Goal: Transaction & Acquisition: Subscribe to service/newsletter

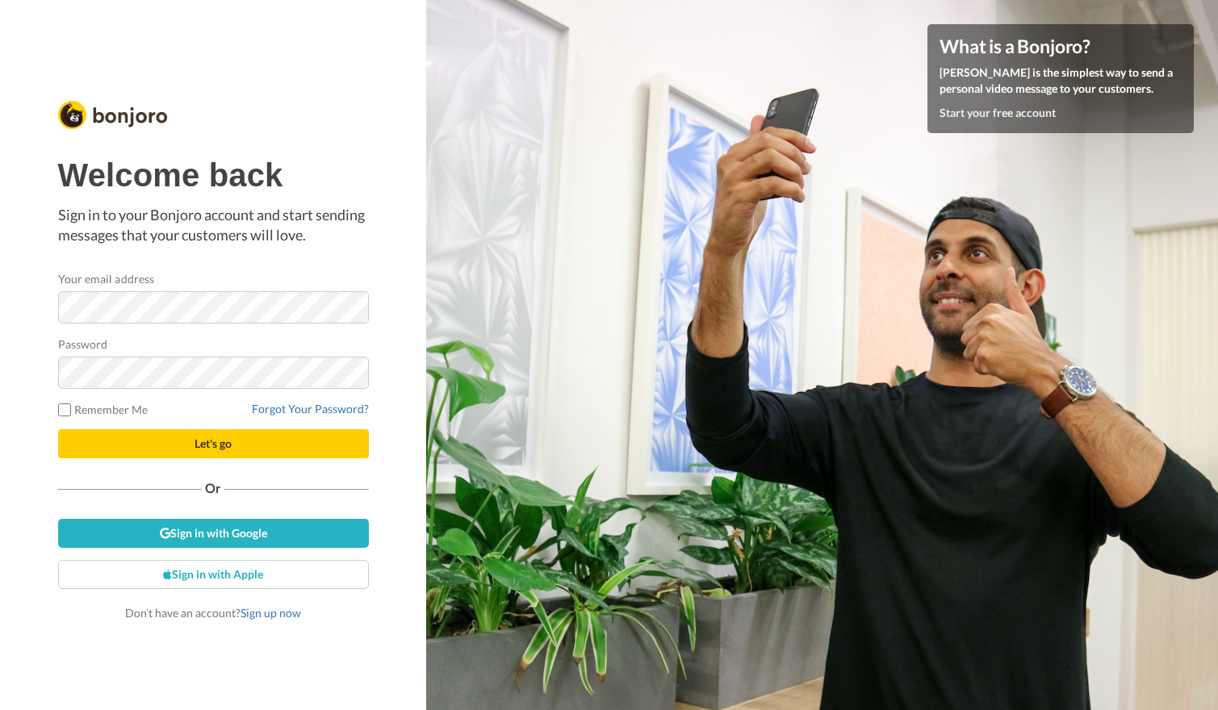
click at [348, 249] on div "Welcome back Sign in to your Bonjoro account and start sending messages that yo…" at bounding box center [213, 389] width 311 height 464
click at [256, 608] on link "Sign up now" at bounding box center [270, 613] width 61 height 14
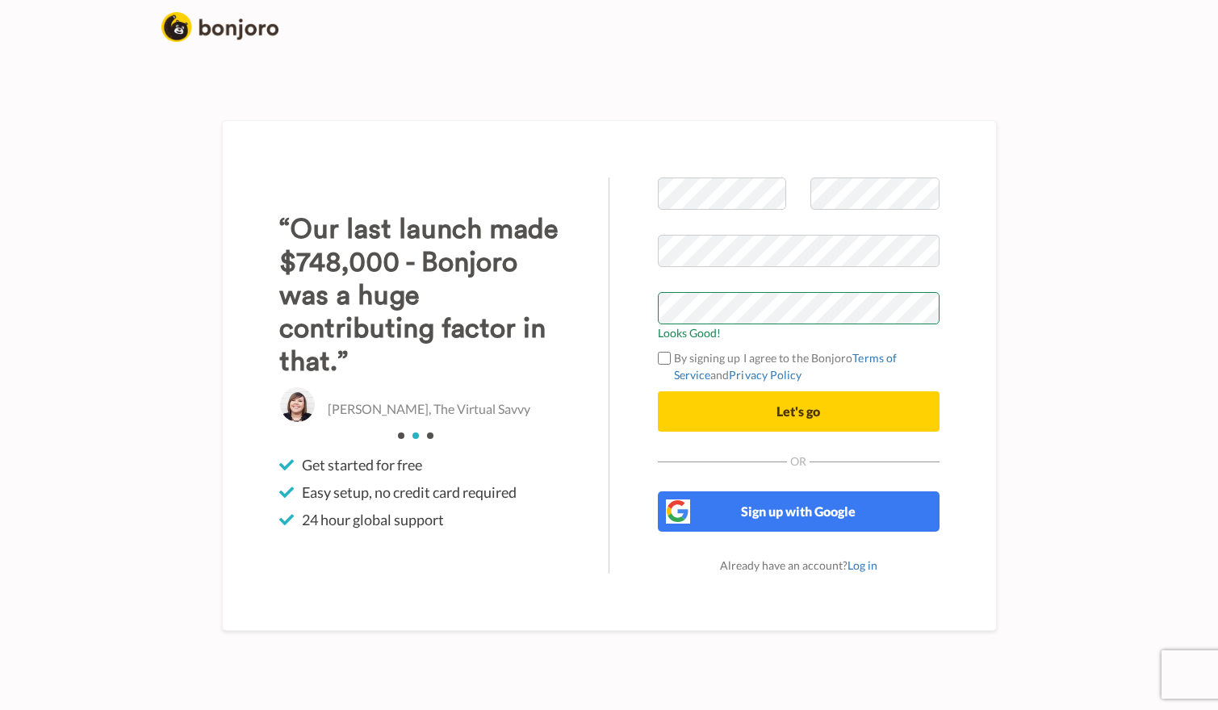
click at [973, 344] on div "Welcome to Bonjoro Looks Good! By signing up I agree to the Bonjoro Terms of Se…" at bounding box center [798, 376] width 378 height 396
click at [671, 358] on label "By signing up I agree to the Bonjoro Terms of Service and Privacy Policy" at bounding box center [799, 366] width 282 height 34
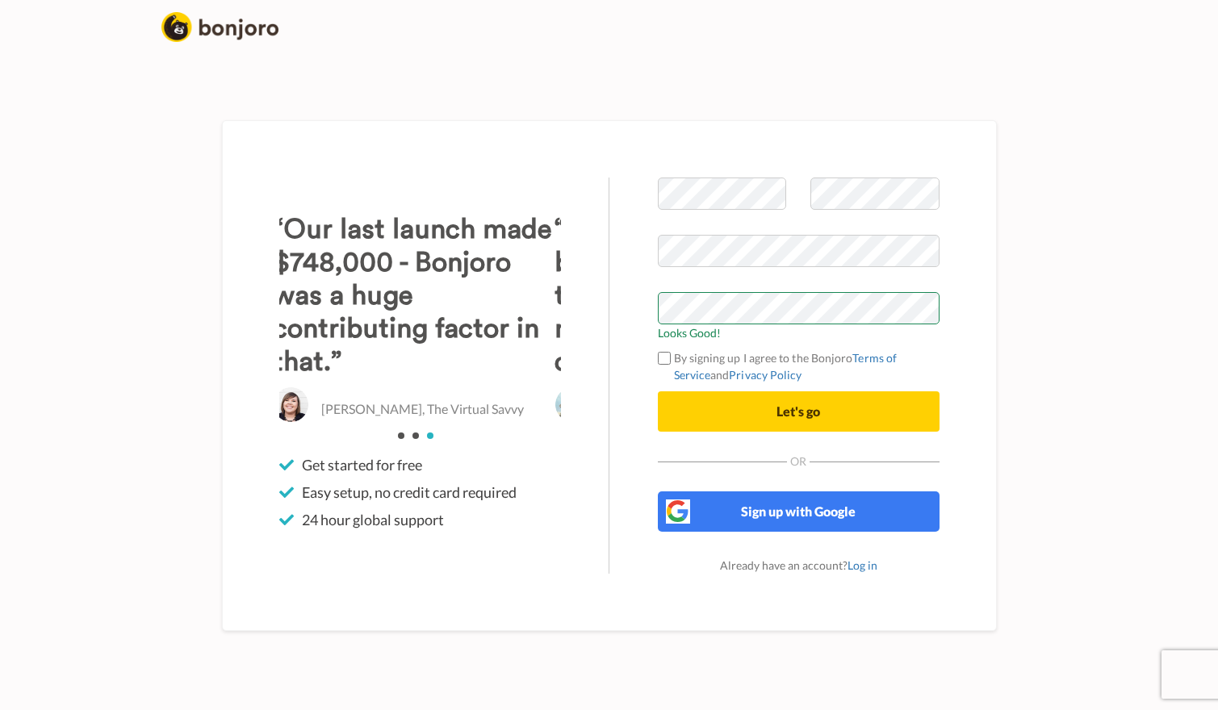
click at [809, 409] on span "Let's go" at bounding box center [798, 410] width 44 height 15
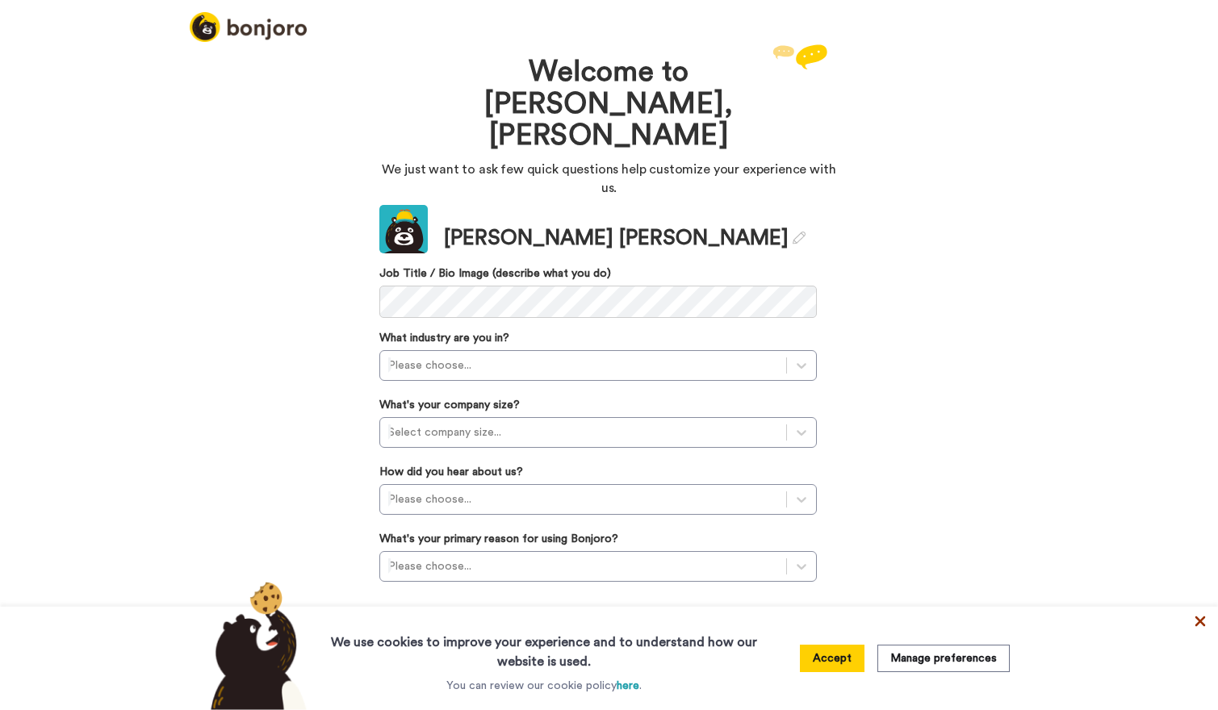
click at [1200, 621] on icon at bounding box center [1200, 622] width 10 height 10
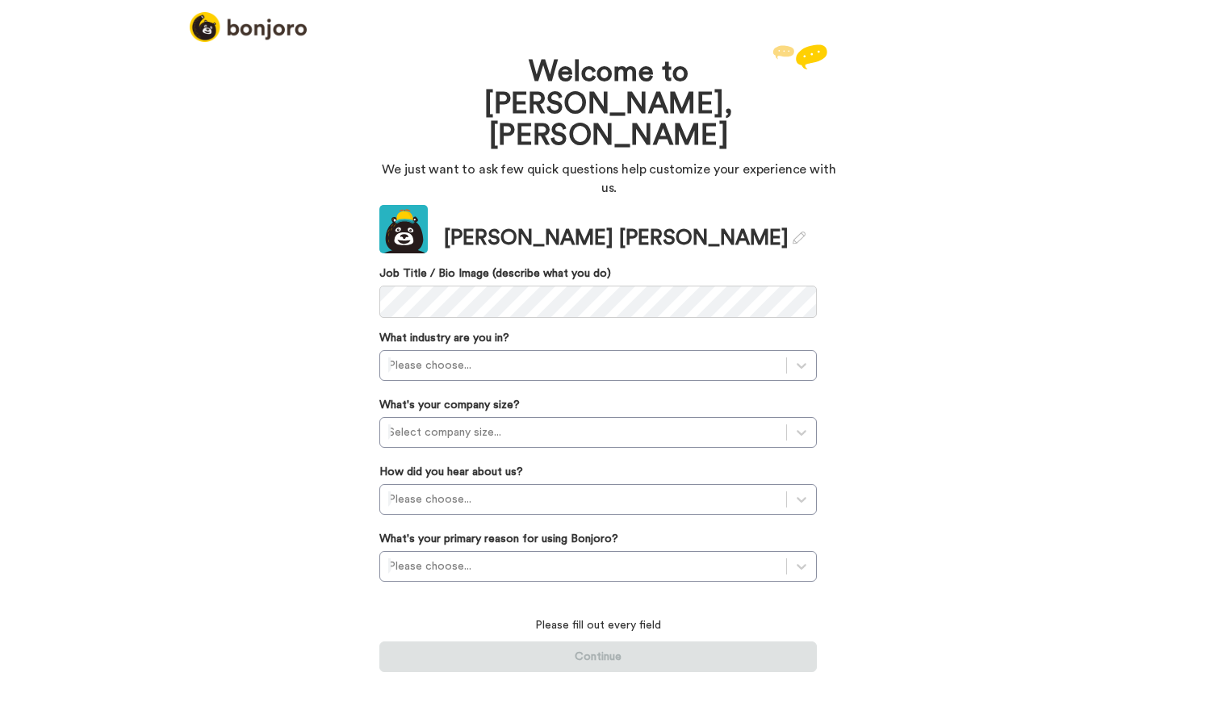
click at [1001, 286] on div "Welcome to Bonjoro, Crystal-Marie We just want to ask few quick questions help …" at bounding box center [609, 375] width 1218 height 670
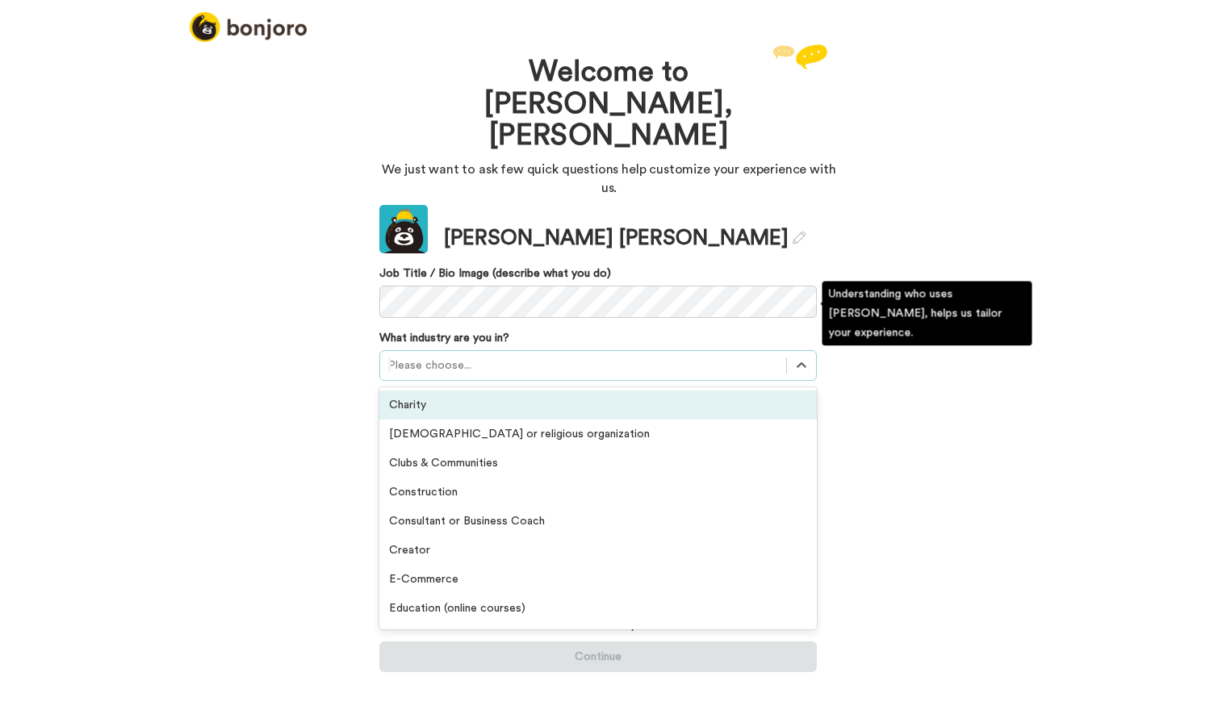
click at [673, 356] on div at bounding box center [583, 365] width 390 height 19
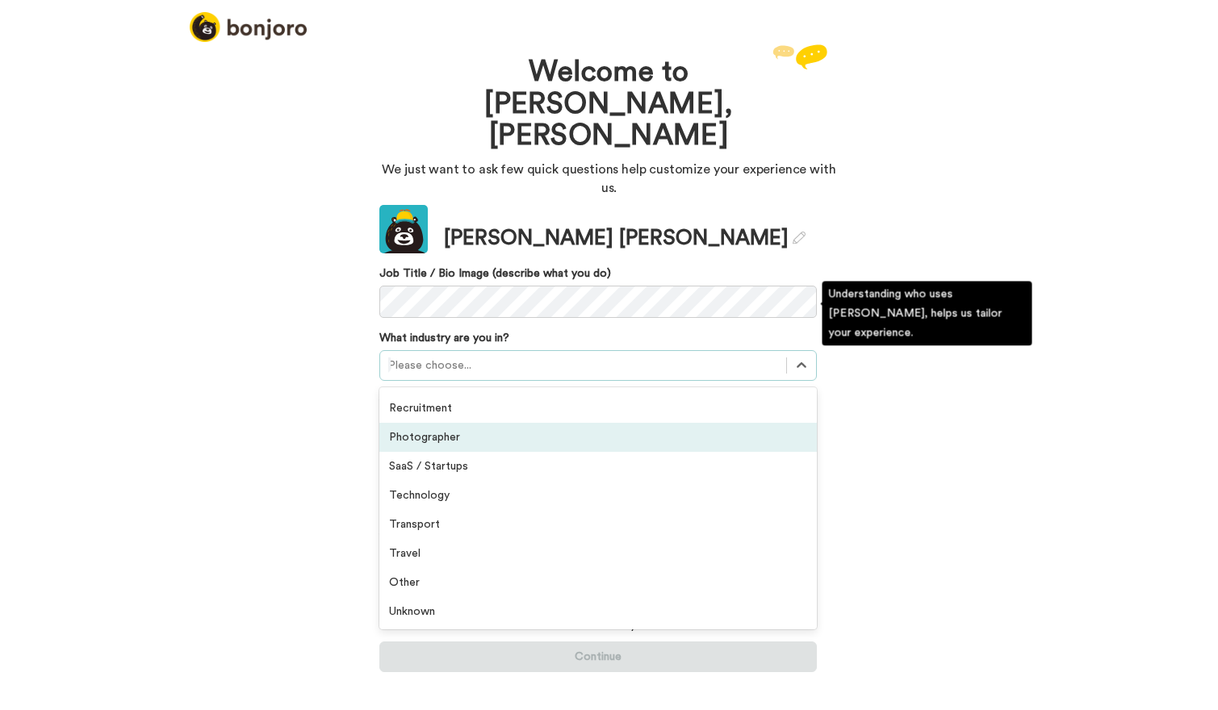
scroll to position [374, 0]
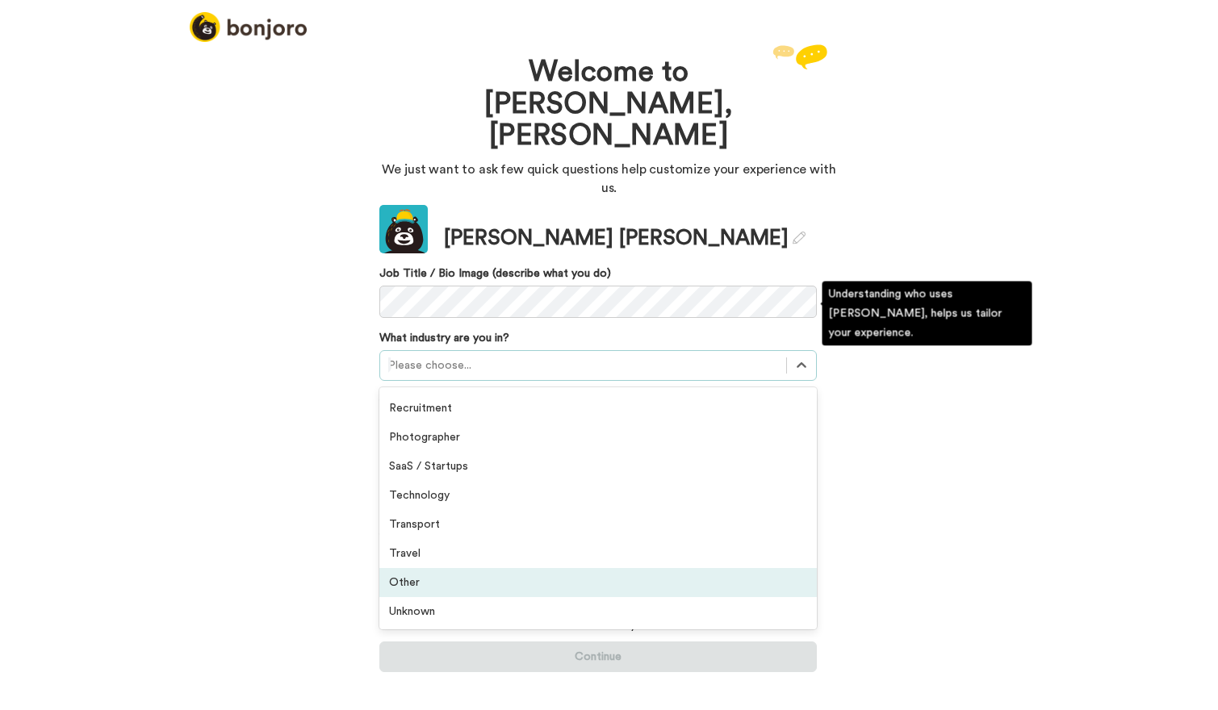
click at [546, 568] on div "Other" at bounding box center [597, 582] width 437 height 29
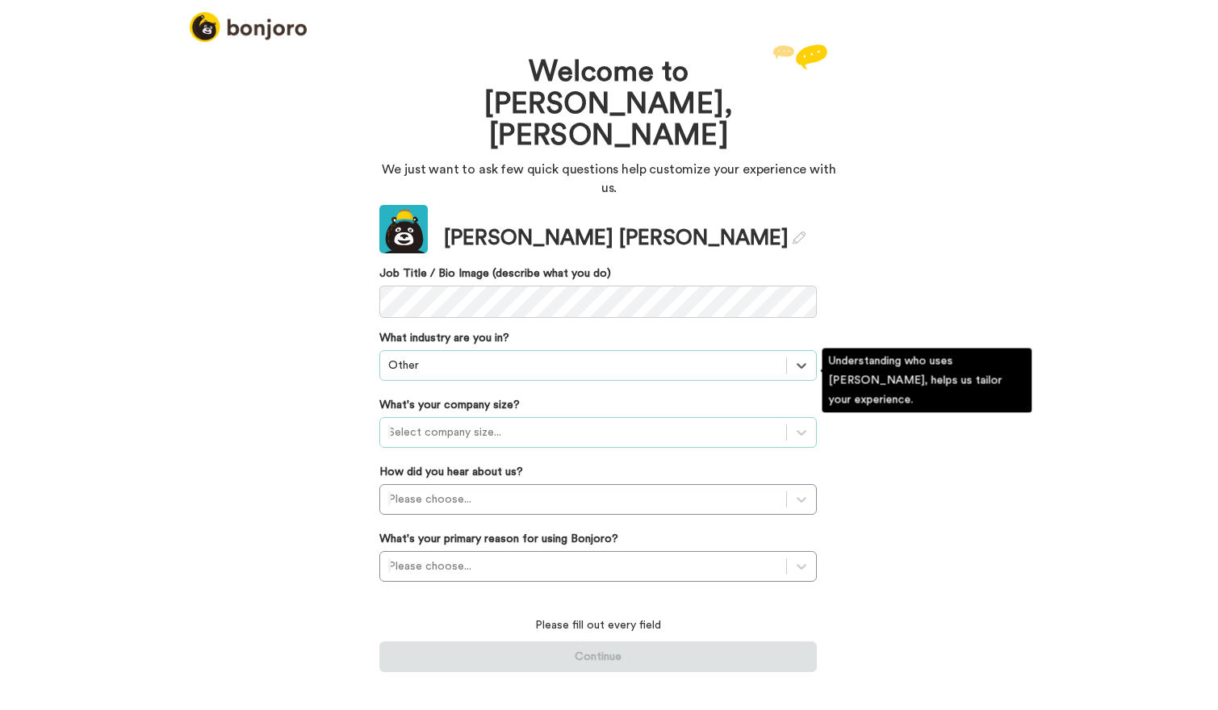
click at [672, 423] on div at bounding box center [583, 432] width 390 height 19
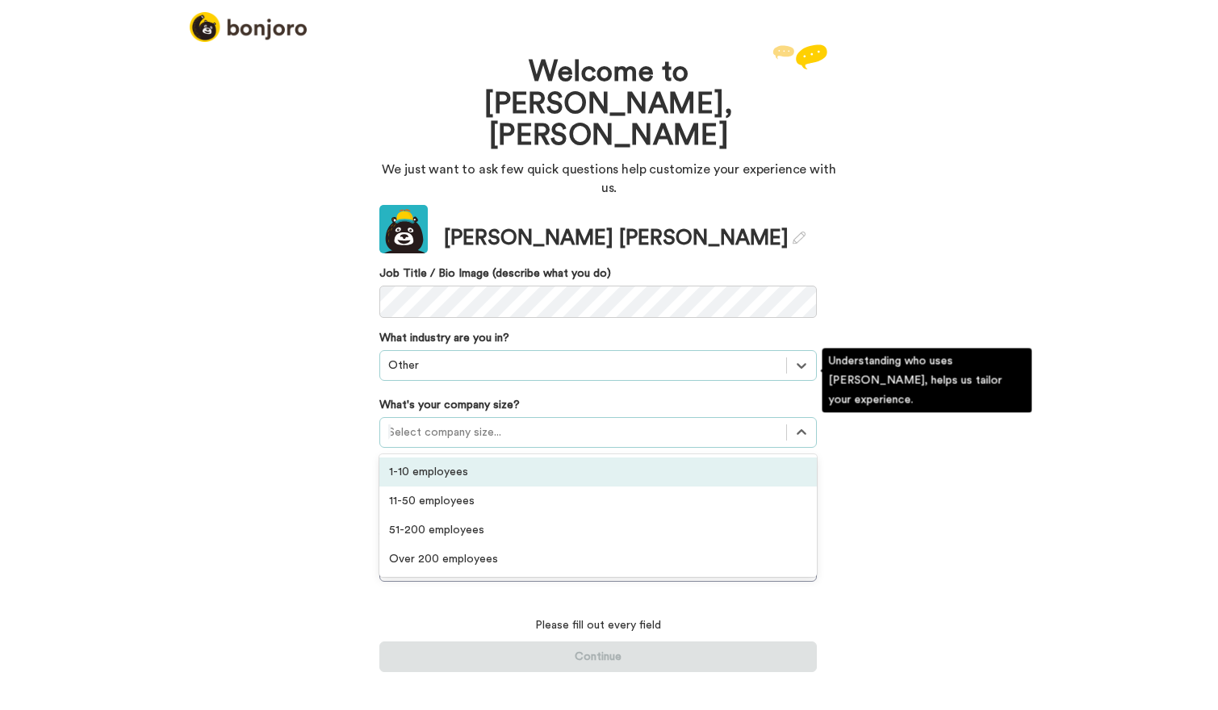
click at [638, 458] on div "1-10 employees" at bounding box center [597, 472] width 437 height 29
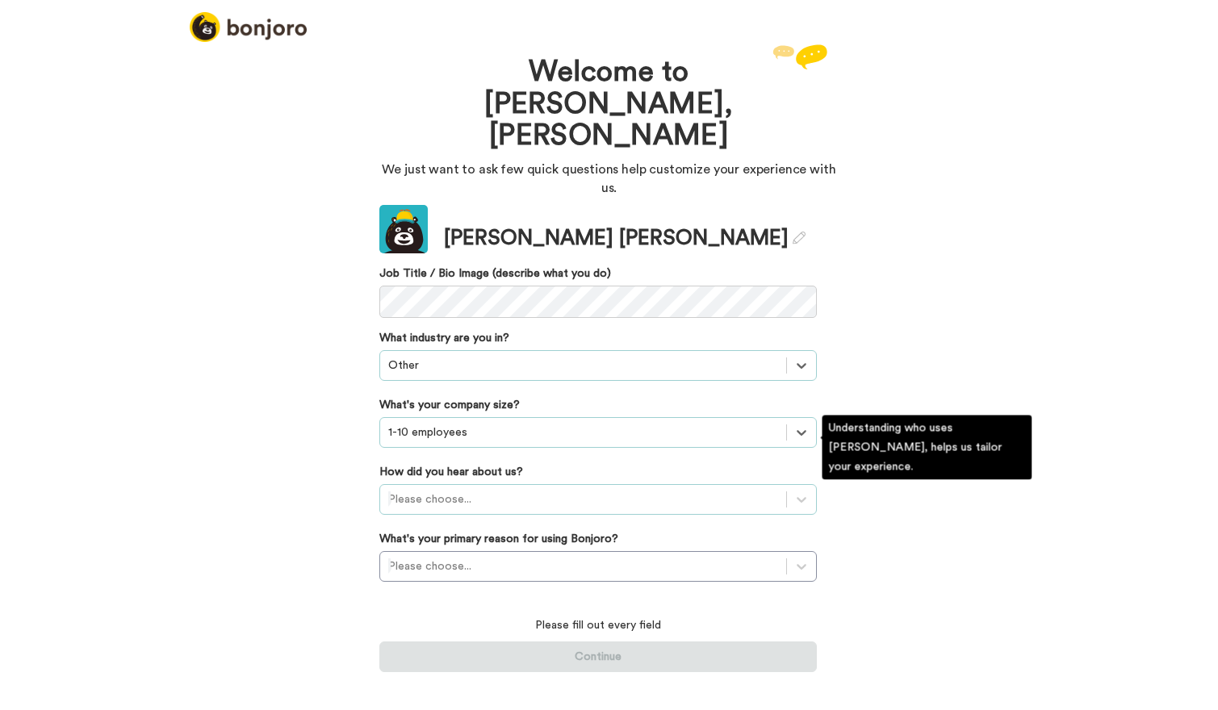
scroll to position [0, 0]
click at [636, 490] on div at bounding box center [583, 499] width 390 height 19
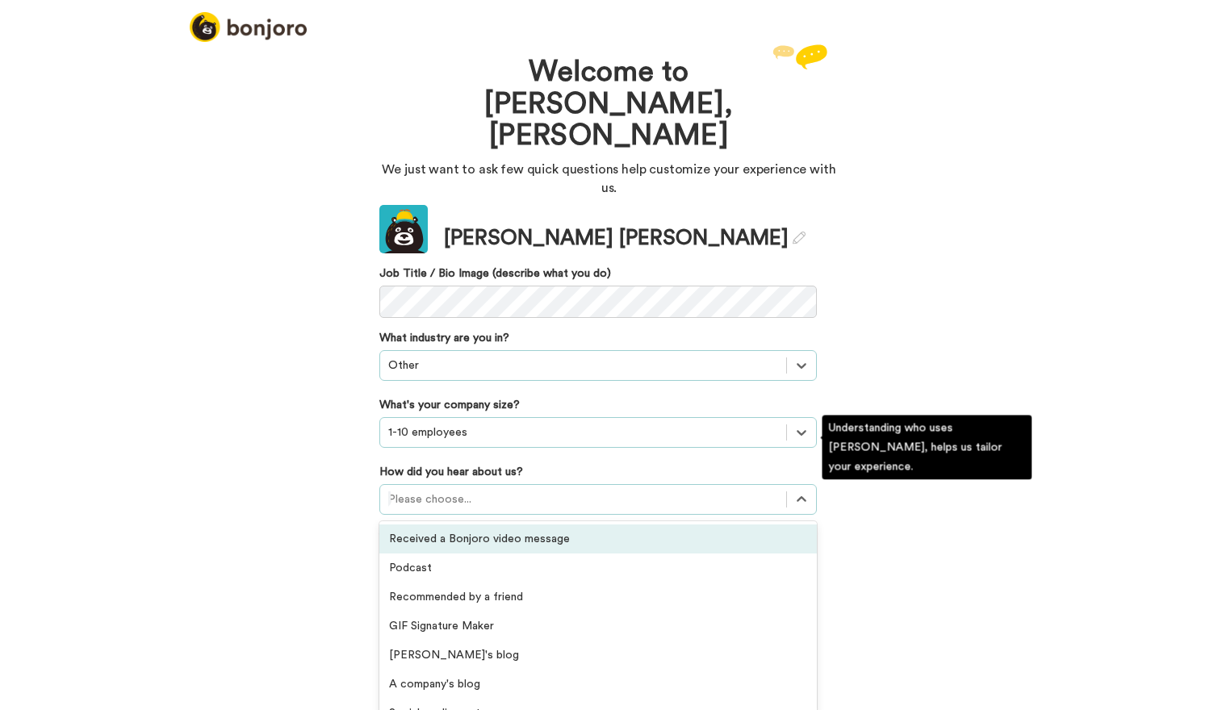
click at [620, 525] on div "Received a Bonjoro video message" at bounding box center [597, 539] width 437 height 29
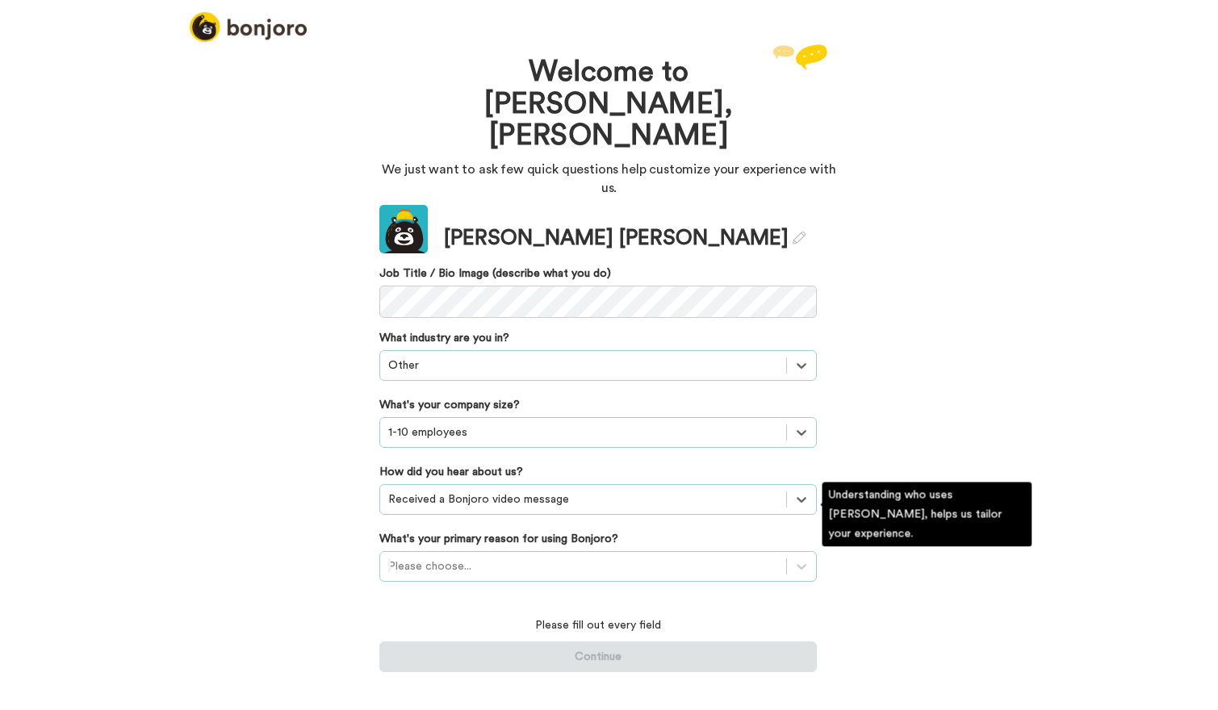
click at [625, 557] on div at bounding box center [583, 566] width 390 height 19
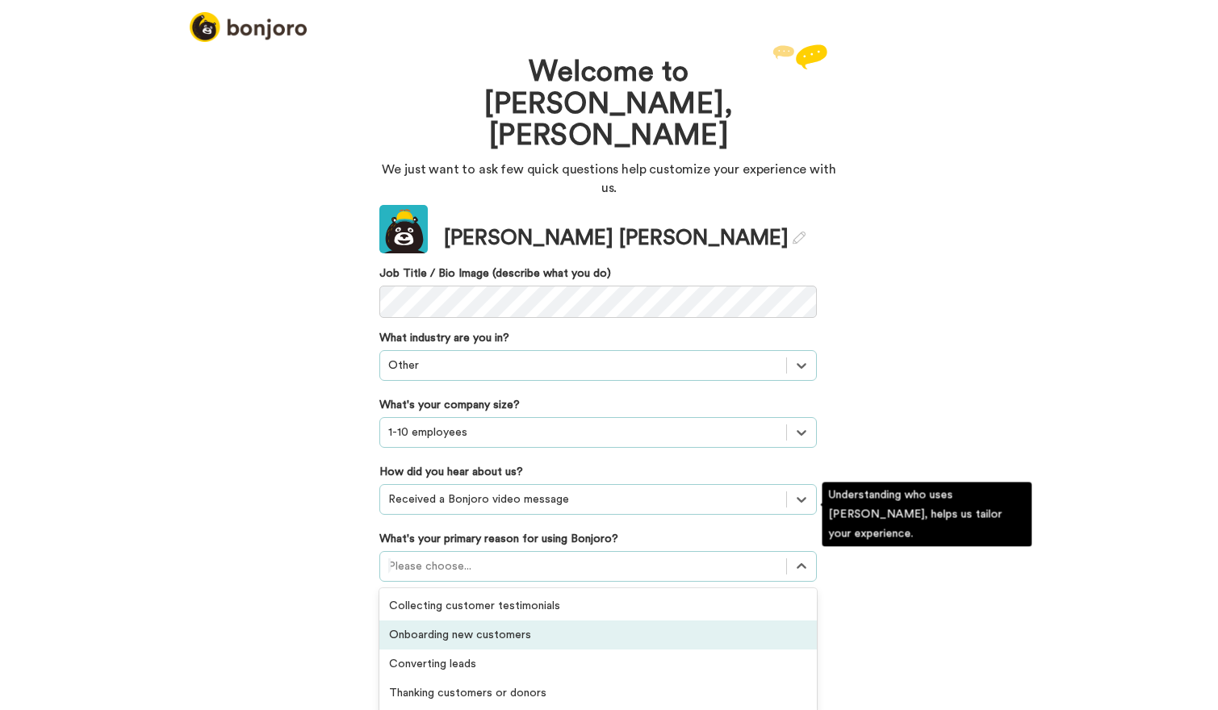
click at [581, 621] on div "Onboarding new customers" at bounding box center [597, 635] width 437 height 29
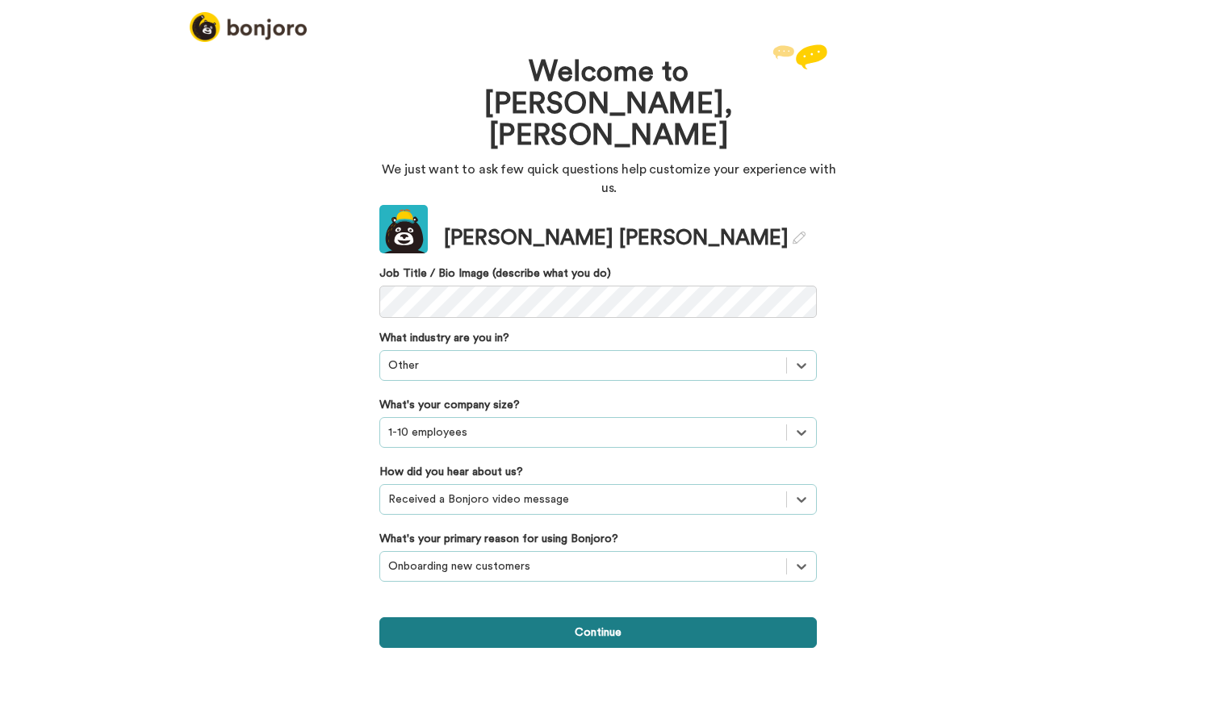
click at [594, 617] on button "Continue" at bounding box center [597, 632] width 437 height 31
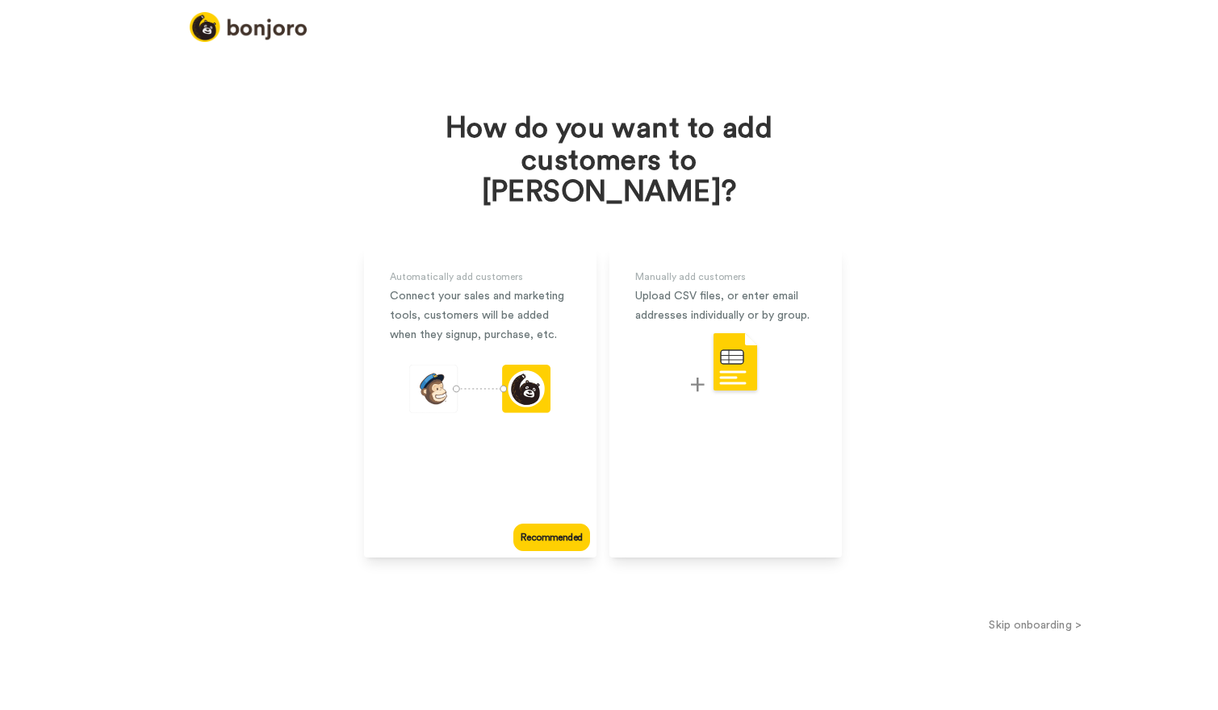
click at [1003, 617] on button "Skip onboarding >" at bounding box center [1035, 625] width 366 height 17
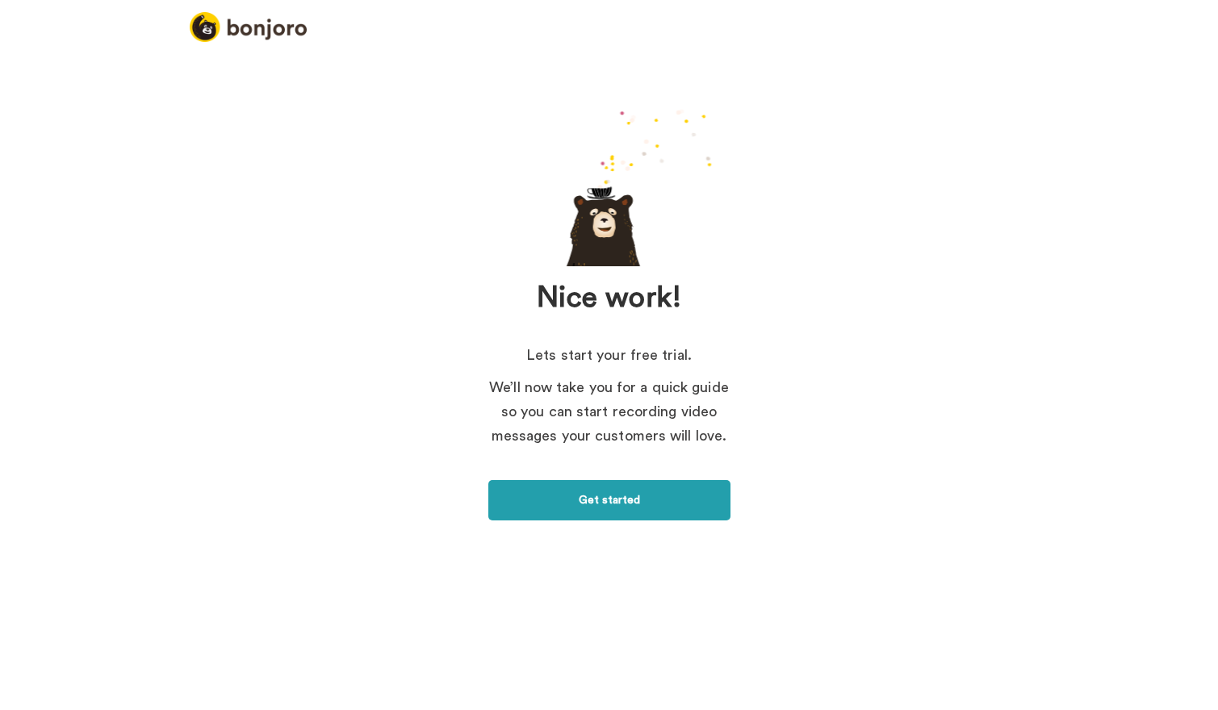
click at [646, 505] on link "Get started" at bounding box center [609, 500] width 242 height 40
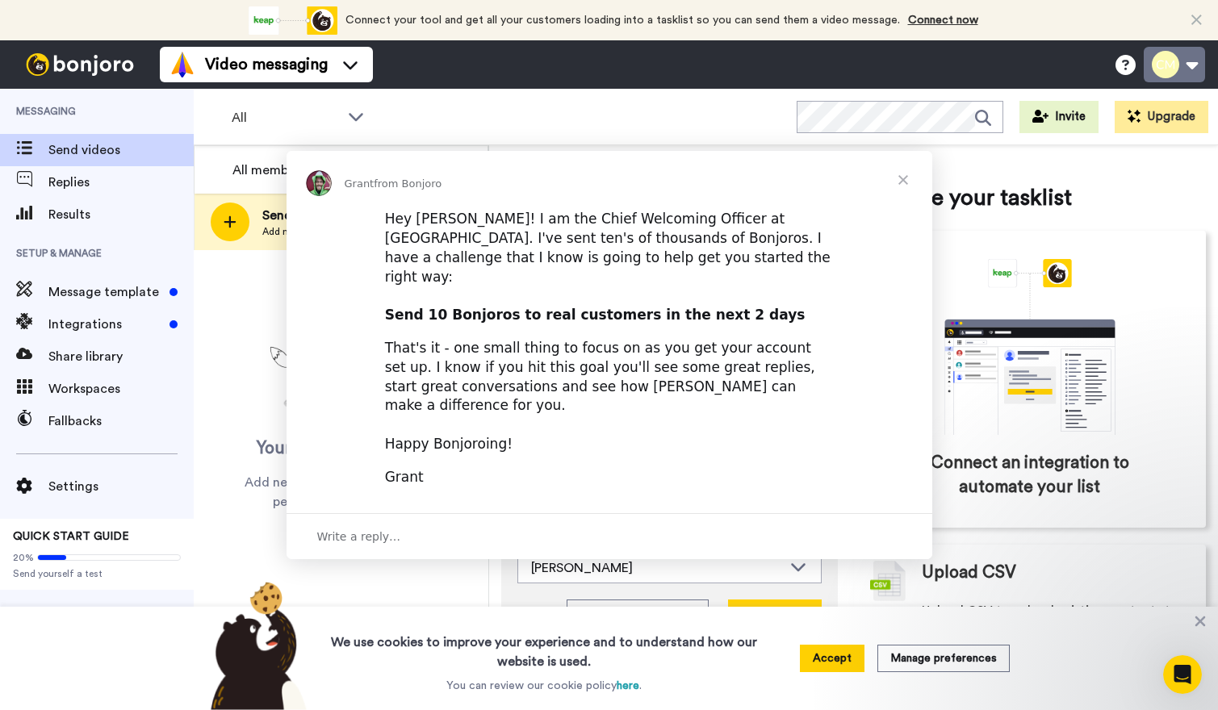
click at [1193, 62] on div "Intercom messenger" at bounding box center [609, 355] width 1218 height 710
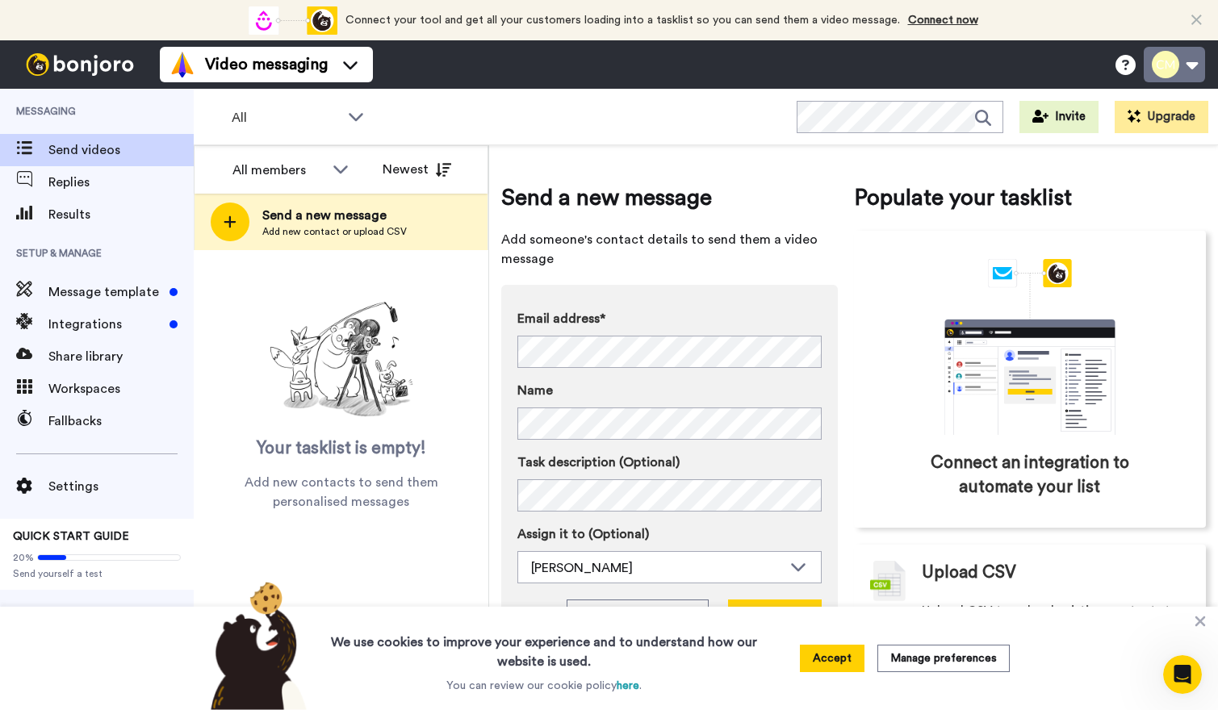
click at [1193, 62] on button at bounding box center [1173, 65] width 61 height 36
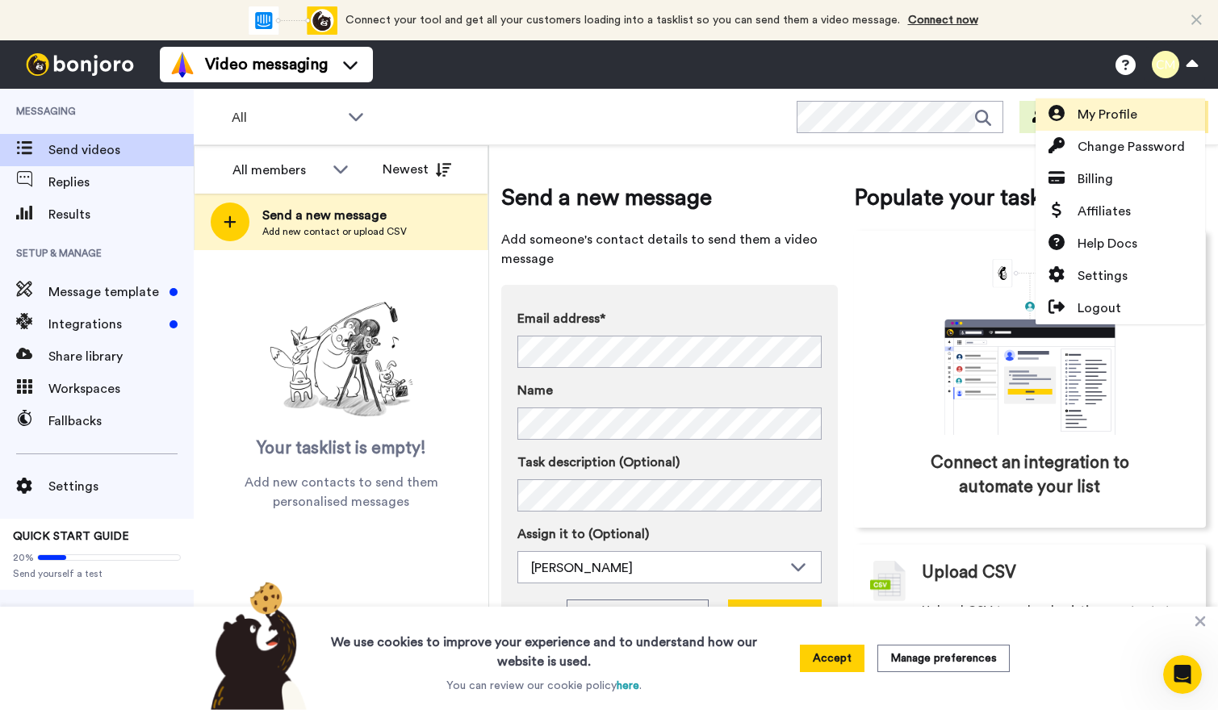
click at [1118, 113] on span "My Profile" at bounding box center [1107, 114] width 60 height 19
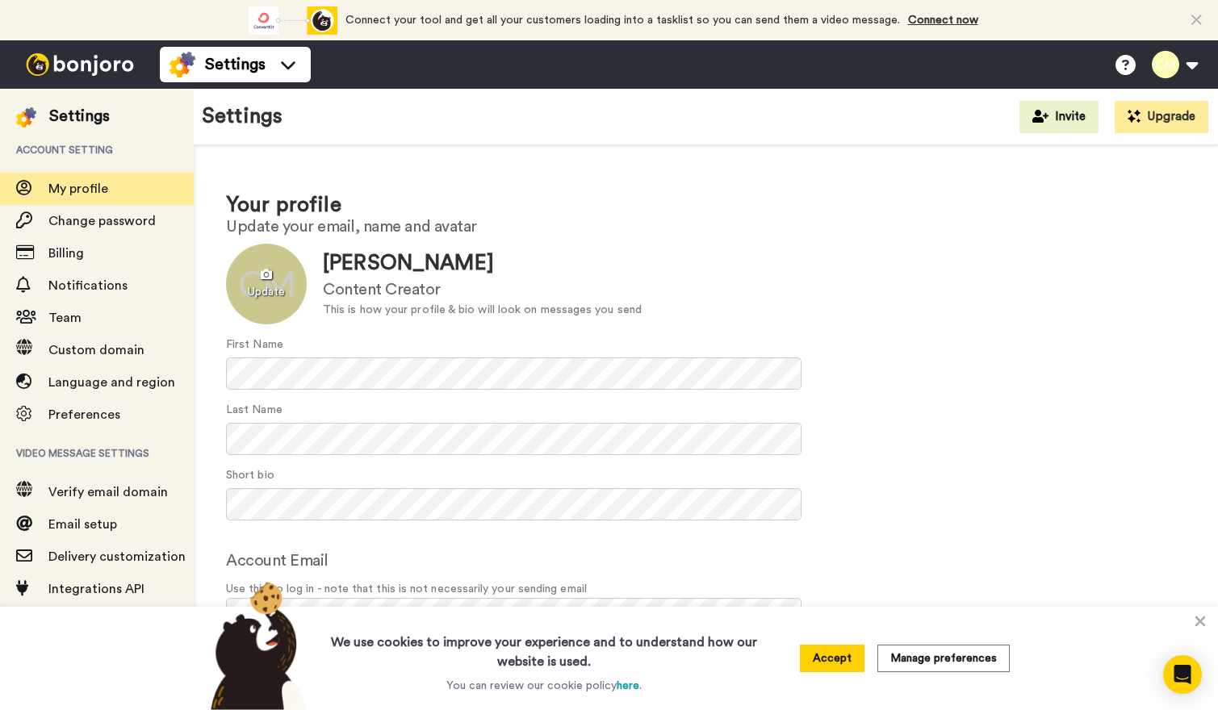
click at [265, 287] on div at bounding box center [266, 284] width 81 height 81
click at [1198, 623] on icon at bounding box center [1200, 622] width 10 height 10
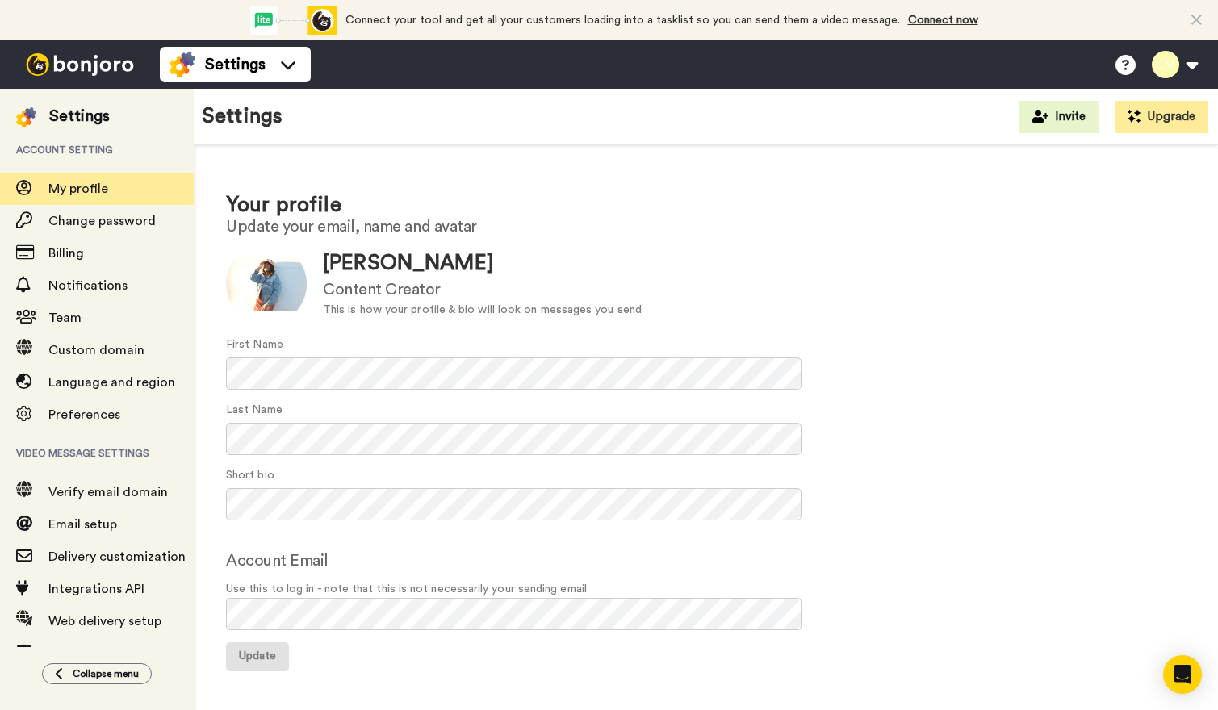
click at [269, 652] on span "Update" at bounding box center [257, 655] width 37 height 11
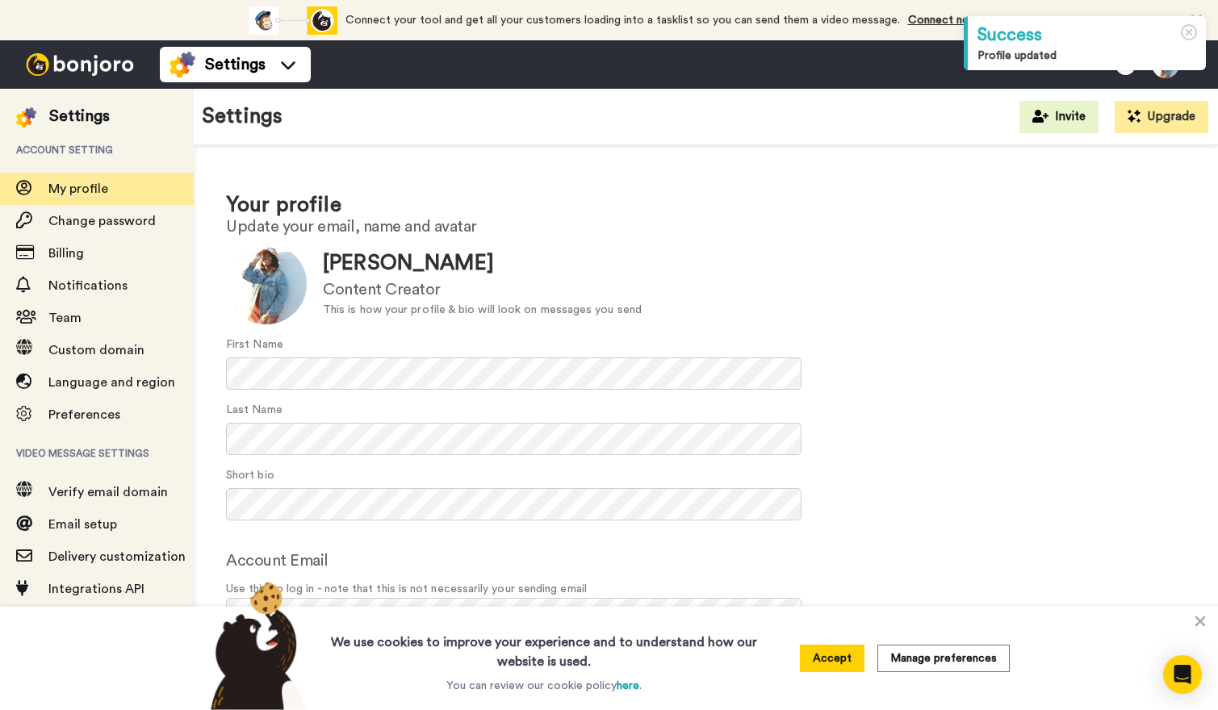
click at [98, 64] on img at bounding box center [79, 64] width 121 height 23
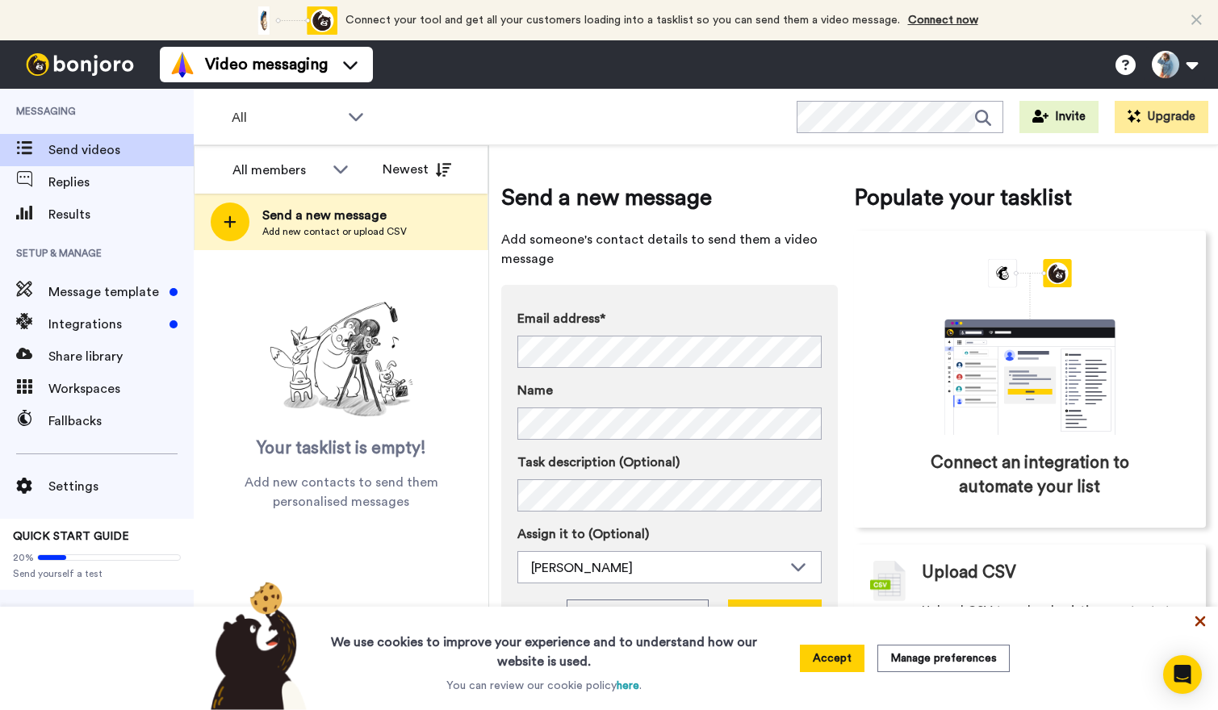
click at [1202, 620] on icon at bounding box center [1200, 622] width 10 height 10
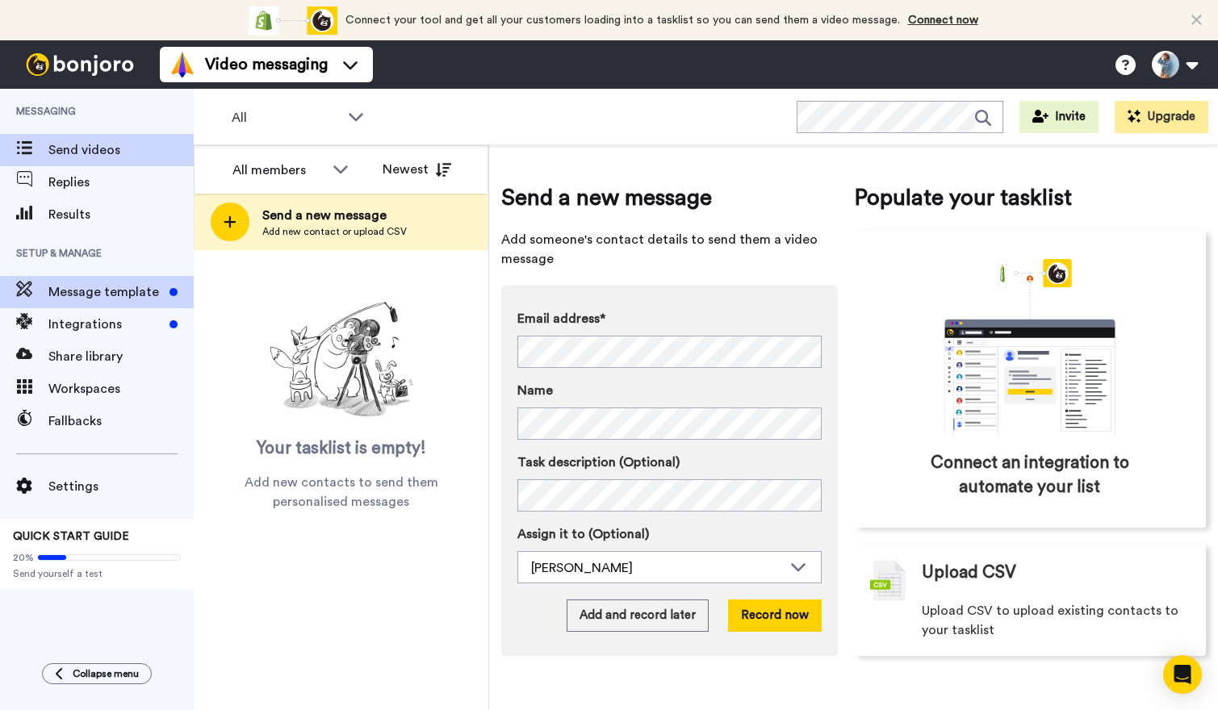
click at [136, 291] on span "Message template" at bounding box center [105, 291] width 115 height 19
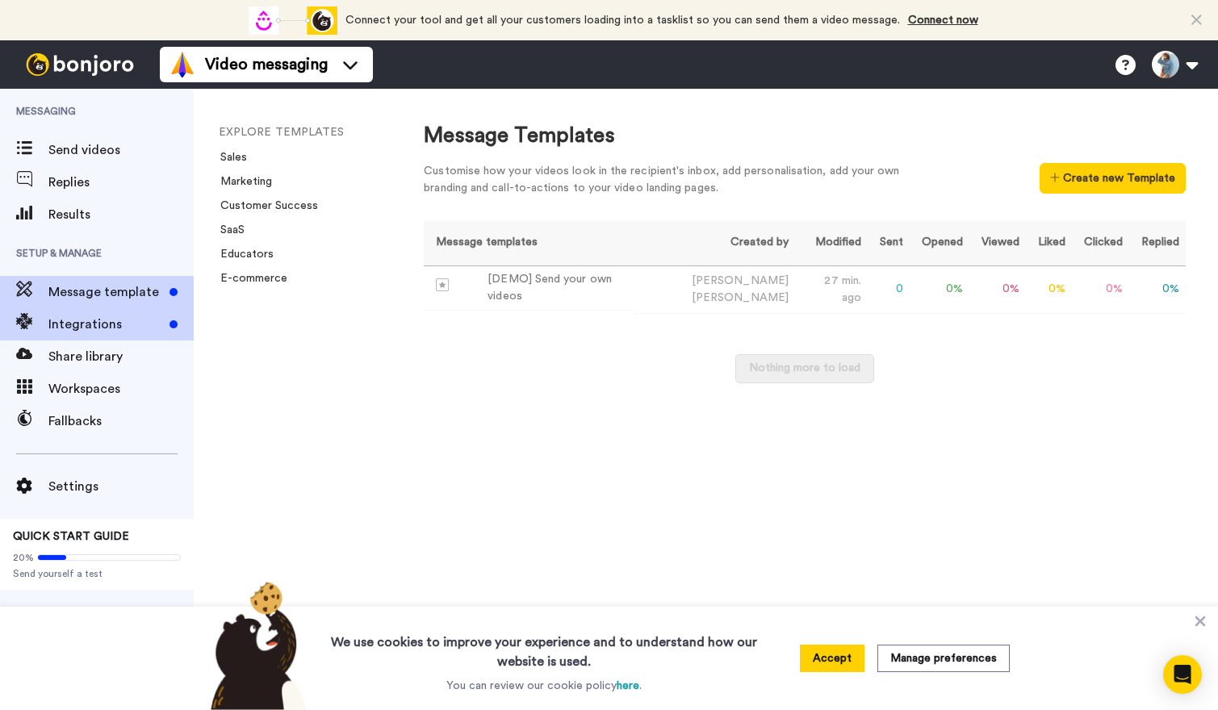
click at [90, 320] on span "Integrations" at bounding box center [105, 324] width 115 height 19
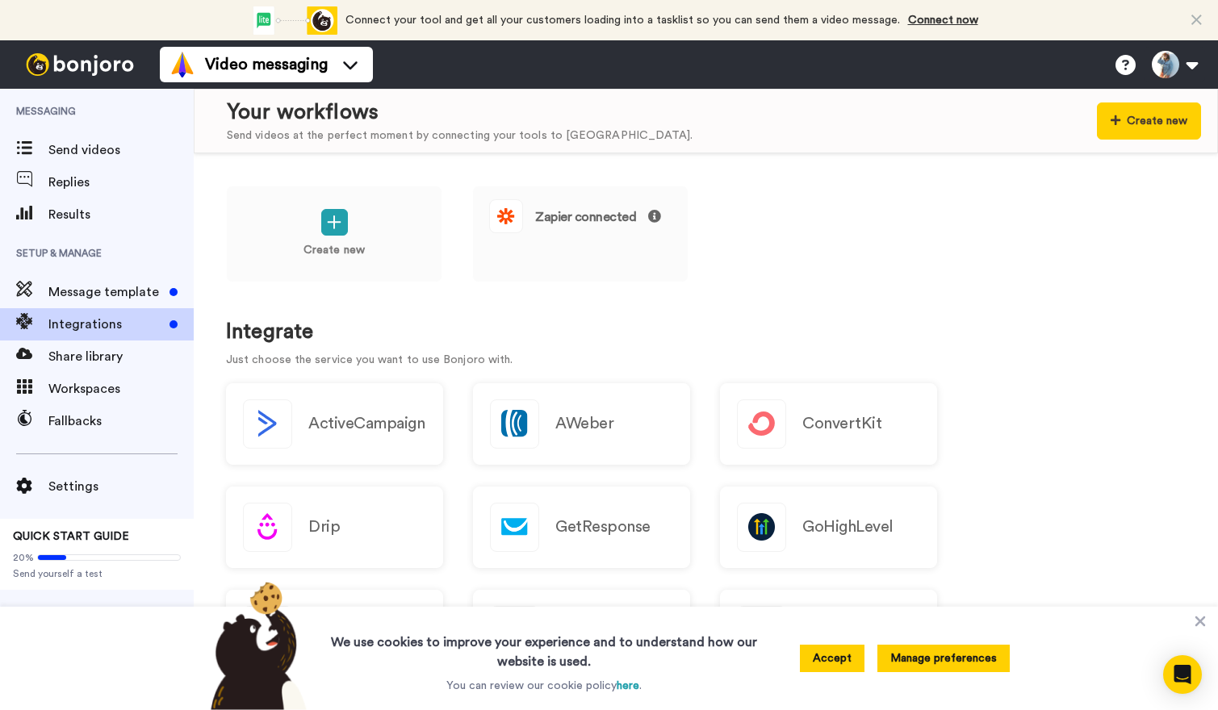
click at [924, 661] on button "Manage preferences" at bounding box center [943, 658] width 132 height 27
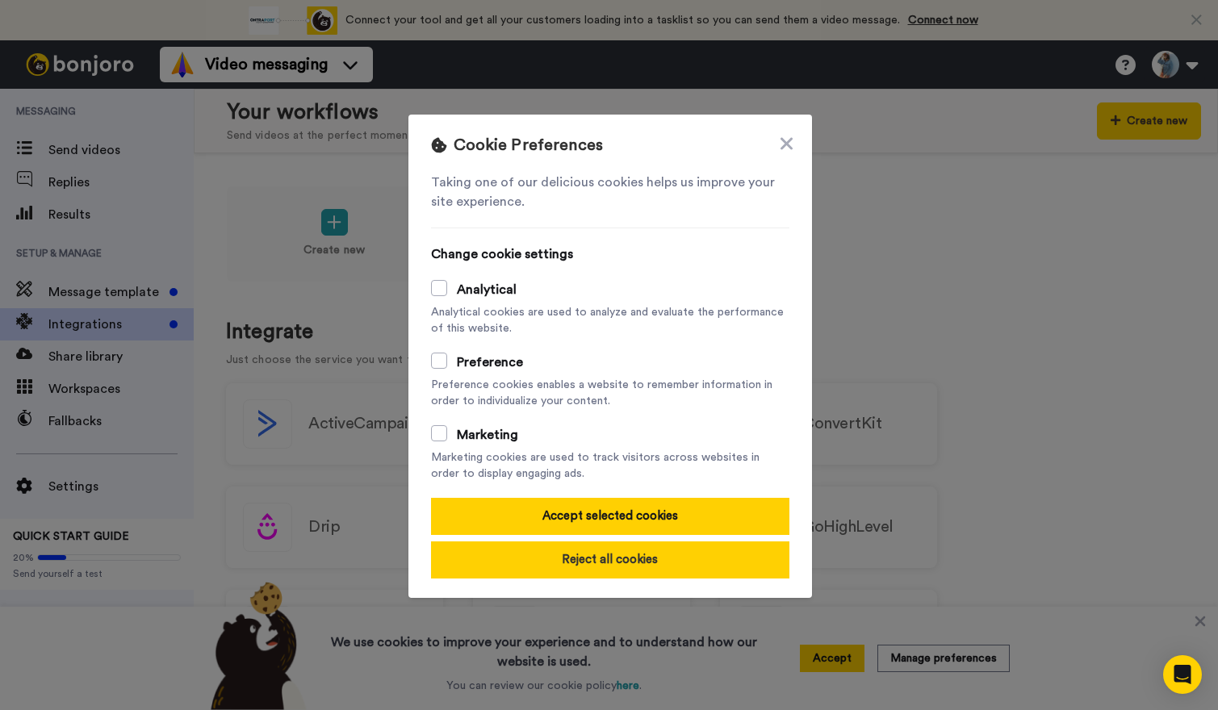
click at [703, 557] on button "Reject all cookies" at bounding box center [610, 559] width 358 height 37
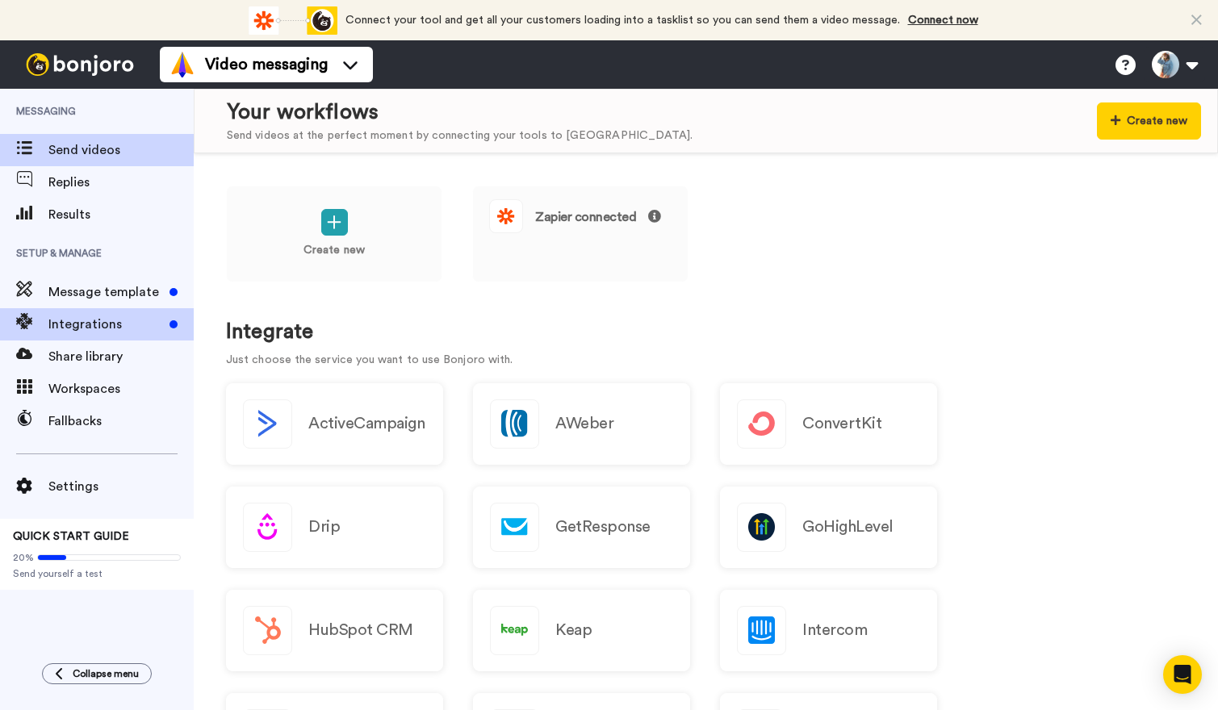
click at [89, 152] on span "Send videos" at bounding box center [120, 149] width 145 height 19
